Goal: Information Seeking & Learning: Learn about a topic

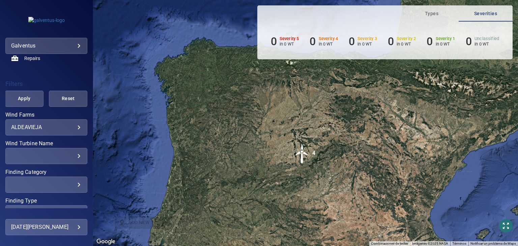
scroll to position [104, 0]
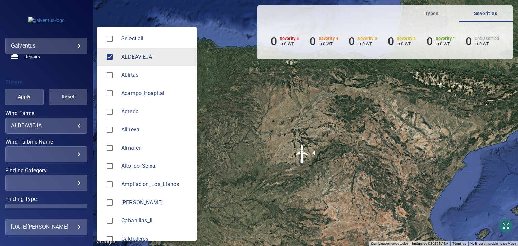
click at [76, 125] on body "**********" at bounding box center [259, 123] width 518 height 246
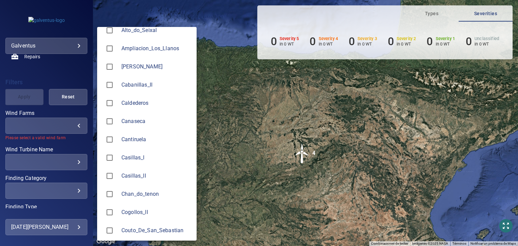
scroll to position [135, 0]
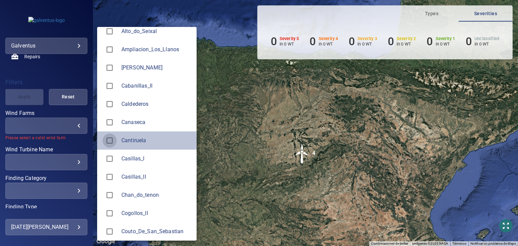
type input "**********"
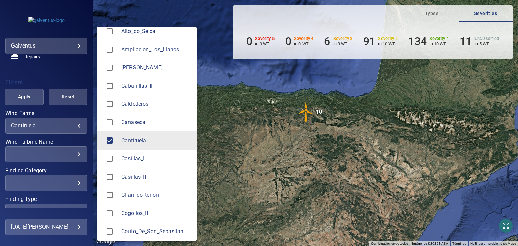
drag, startPoint x: 331, startPoint y: 107, endPoint x: 318, endPoint y: 123, distance: 20.2
click at [333, 129] on div at bounding box center [259, 123] width 518 height 246
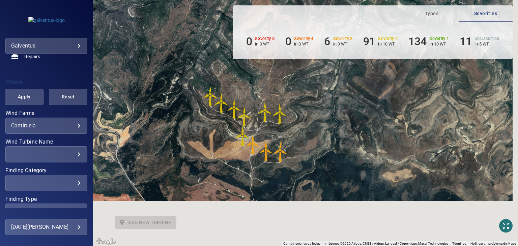
drag, startPoint x: 399, startPoint y: 206, endPoint x: 346, endPoint y: 126, distance: 95.6
click at [346, 126] on div "Para activar la función de arrastre con el teclado, pulsa Alt + Intro. Cuando h…" at bounding box center [305, 123] width 425 height 246
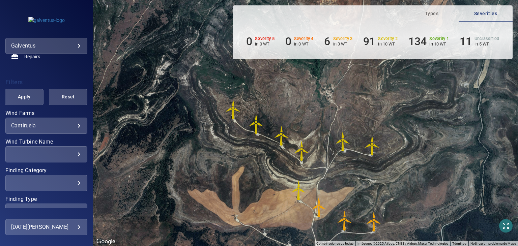
click at [345, 219] on img "C_09" at bounding box center [345, 221] width 20 height 20
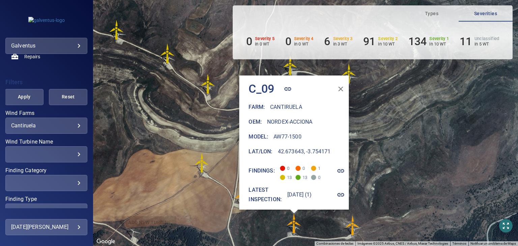
drag, startPoint x: 299, startPoint y: 156, endPoint x: 157, endPoint y: 163, distance: 141.9
click at [157, 163] on div "Para activar la función de arrastre con el teclado, pulsa Alt + Intro. Cuando h…" at bounding box center [305, 123] width 425 height 246
click at [344, 167] on icon "button" at bounding box center [341, 171] width 8 height 8
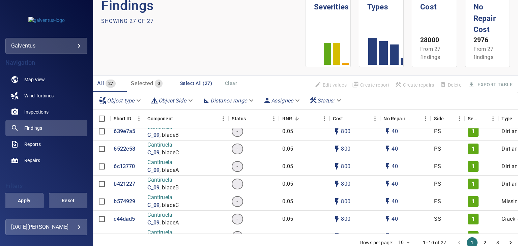
scroll to position [39, 0]
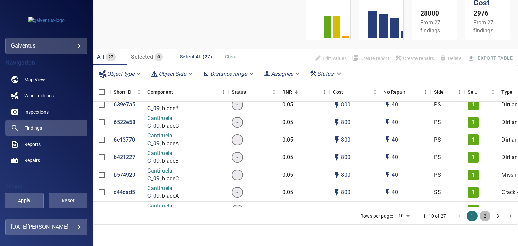
click at [480, 214] on button "2" at bounding box center [485, 216] width 11 height 11
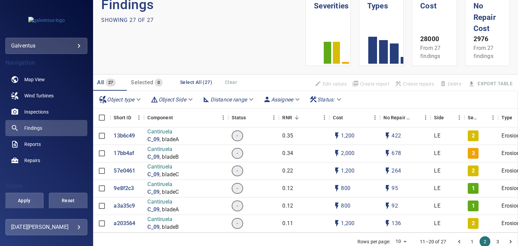
scroll to position [0, 0]
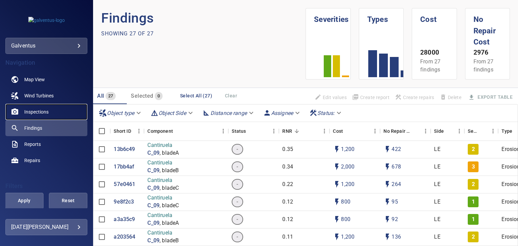
click at [34, 112] on span "Inspections" at bounding box center [36, 112] width 24 height 7
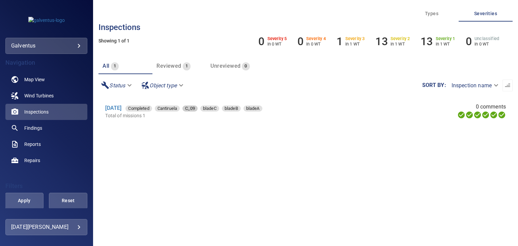
click at [198, 109] on span "C_09" at bounding box center [190, 108] width 15 height 7
click at [198, 110] on span "C_09" at bounding box center [190, 108] width 15 height 7
click at [27, 96] on span "Wind Turbines" at bounding box center [38, 95] width 29 height 7
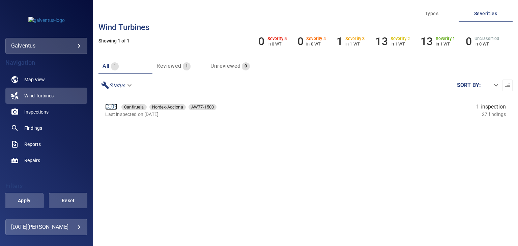
click at [108, 107] on link "C_09" at bounding box center [111, 107] width 12 height 6
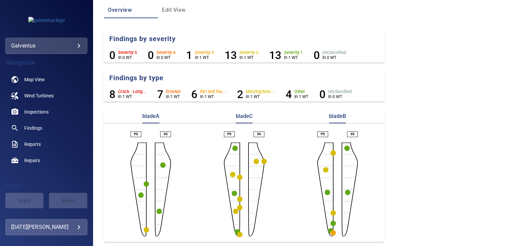
scroll to position [64, 0]
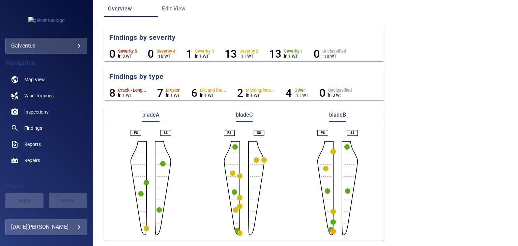
click at [345, 147] on circle "button" at bounding box center [347, 146] width 5 height 5
